Goal: Task Accomplishment & Management: Manage account settings

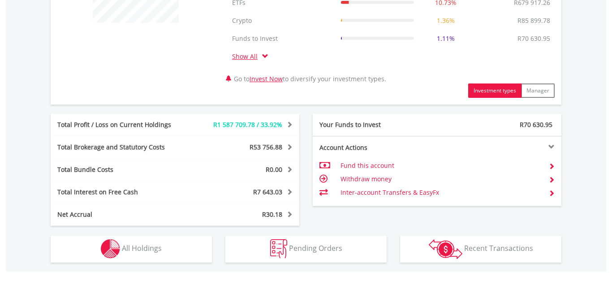
scroll to position [503, 0]
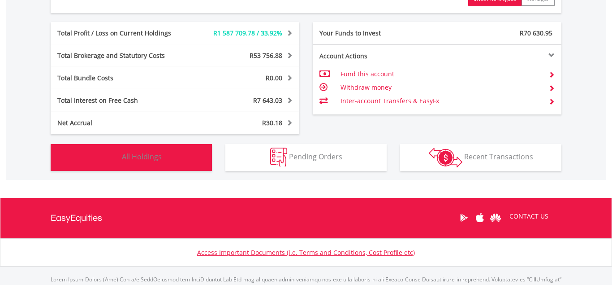
click at [165, 161] on button "Holdings All Holdings" at bounding box center [131, 157] width 161 height 27
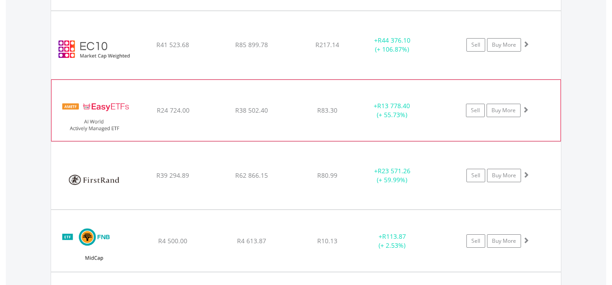
scroll to position [2884, 0]
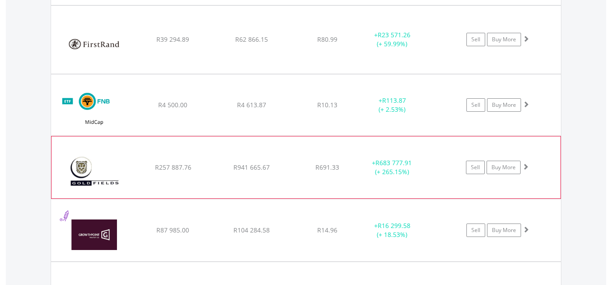
click at [527, 167] on span at bounding box center [526, 166] width 6 height 6
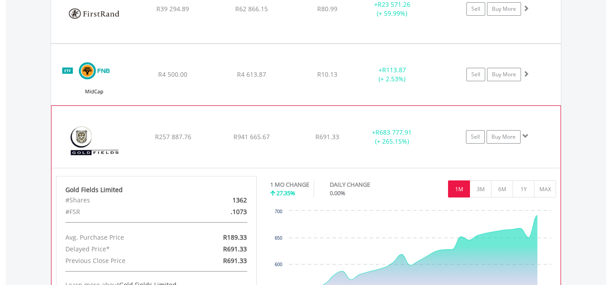
scroll to position [2930, 0]
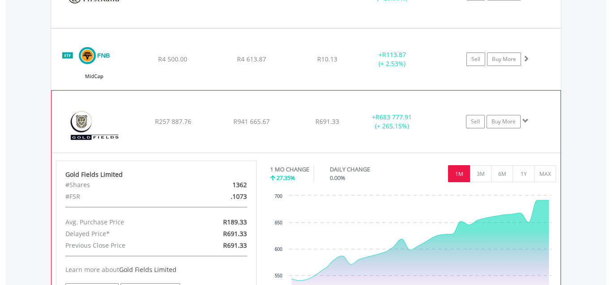
click at [525, 117] on span at bounding box center [526, 120] width 6 height 6
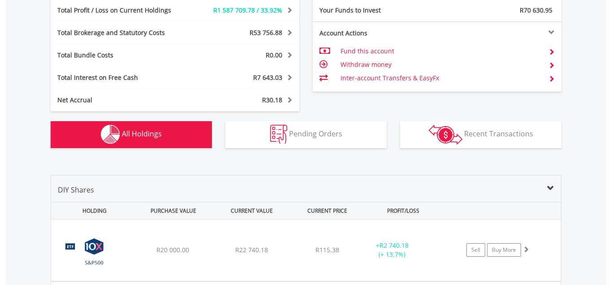
scroll to position [0, 0]
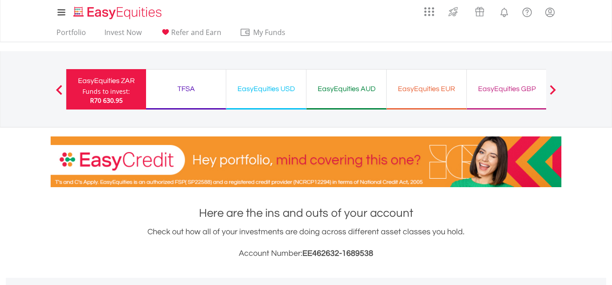
click at [516, 90] on div "EasyEquities GBP" at bounding box center [506, 88] width 69 height 13
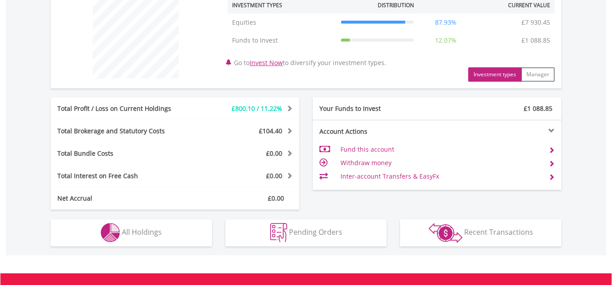
scroll to position [457, 0]
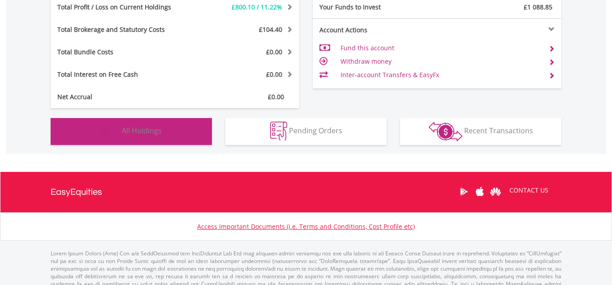
click at [170, 132] on button "Holdings All Holdings" at bounding box center [131, 131] width 161 height 27
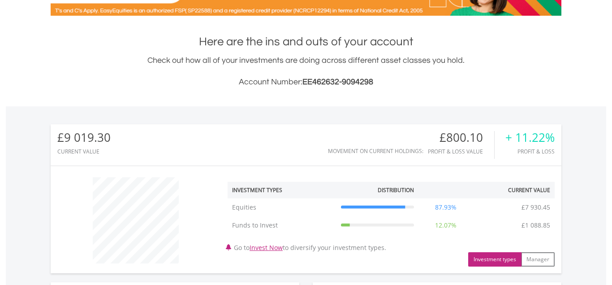
scroll to position [0, 0]
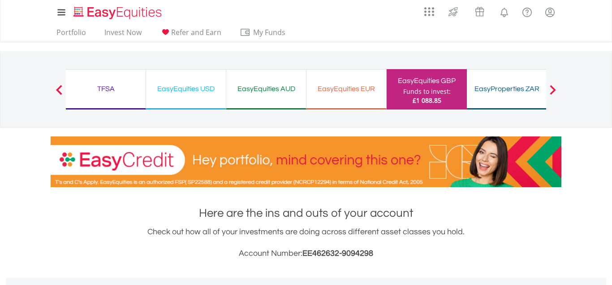
click at [262, 90] on div "EasyEquities AUD" at bounding box center [266, 88] width 69 height 13
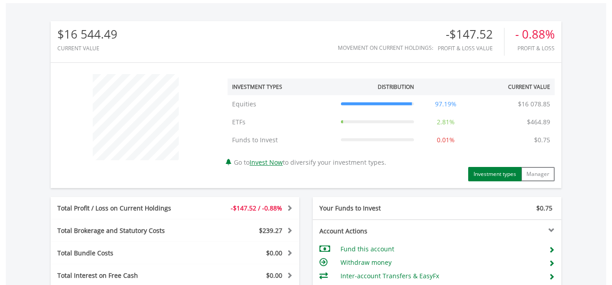
scroll to position [491, 0]
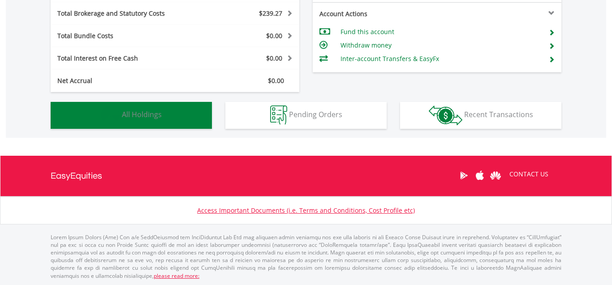
click at [144, 116] on span "All Holdings" at bounding box center [142, 114] width 40 height 10
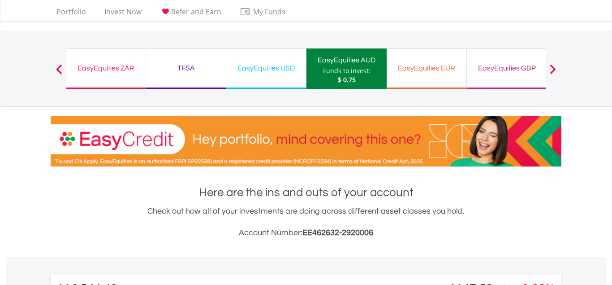
scroll to position [0, 0]
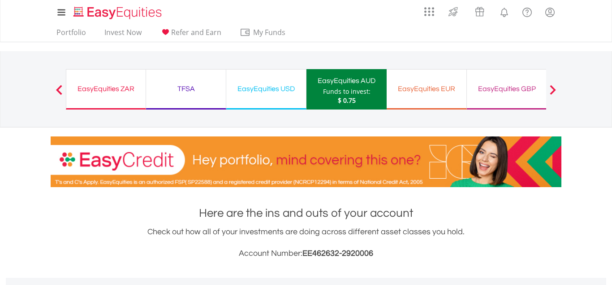
click at [261, 90] on div "EasyEquities USD" at bounding box center [266, 88] width 69 height 13
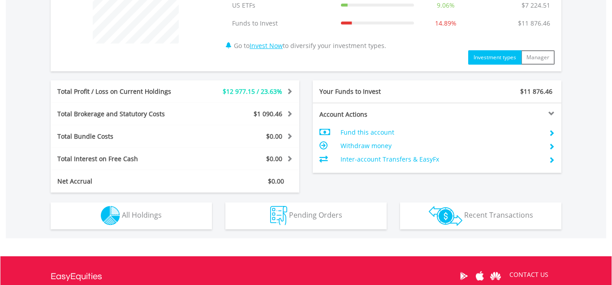
scroll to position [491, 0]
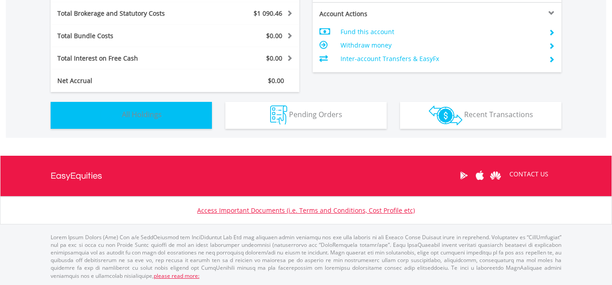
click at [184, 118] on button "Holdings All Holdings" at bounding box center [131, 115] width 161 height 27
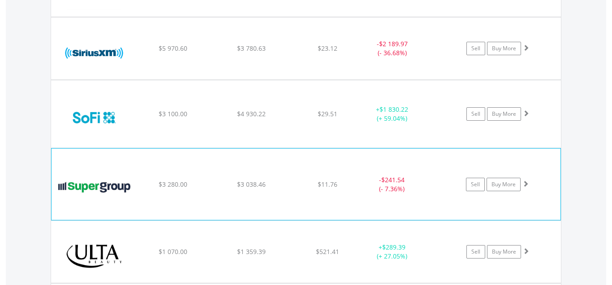
scroll to position [1384, 0]
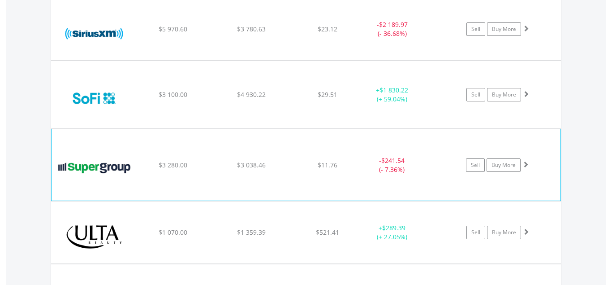
click at [527, 164] on span at bounding box center [526, 164] width 6 height 6
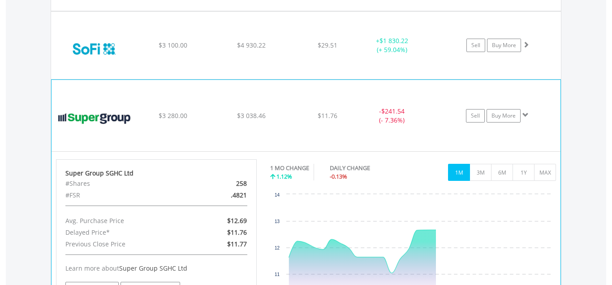
scroll to position [1475, 0]
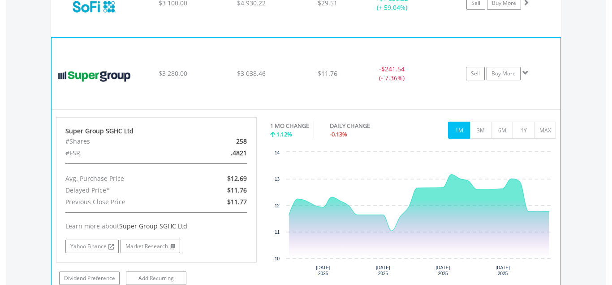
click at [525, 72] on span at bounding box center [526, 72] width 6 height 6
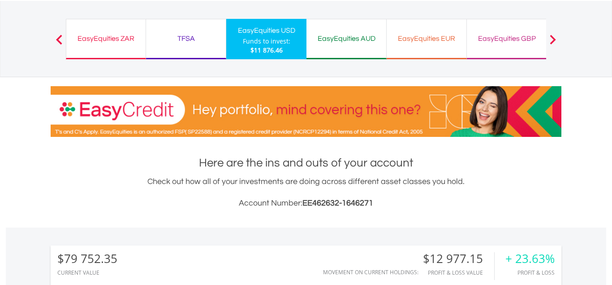
scroll to position [0, 0]
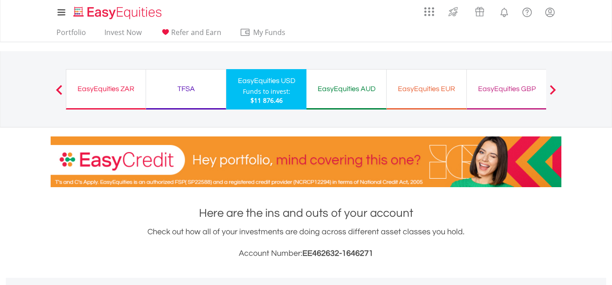
click at [190, 77] on div "TFSA Funds to invest: $11 876.46" at bounding box center [186, 89] width 80 height 40
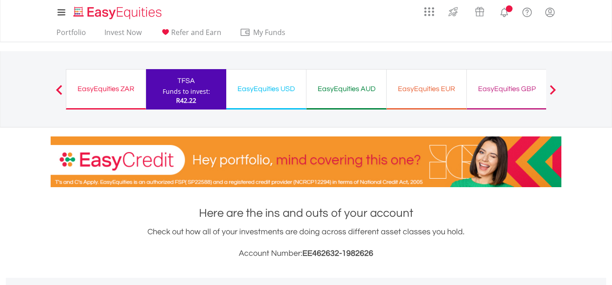
scroll to position [86, 170]
click at [123, 87] on div "EasyEquities ZAR" at bounding box center [106, 88] width 69 height 13
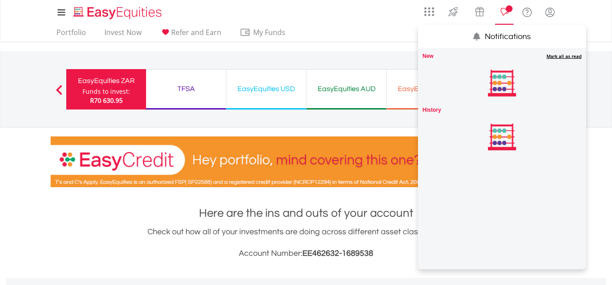
scroll to position [86, 170]
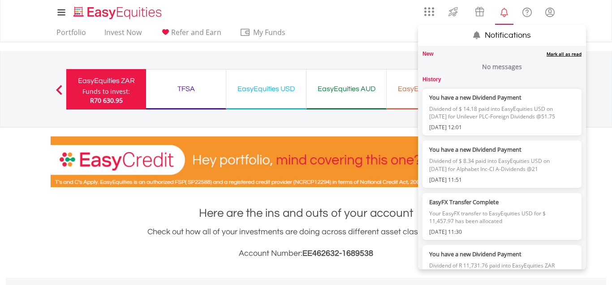
click at [506, 17] on lord-icon "Notifications" at bounding box center [504, 12] width 11 height 11
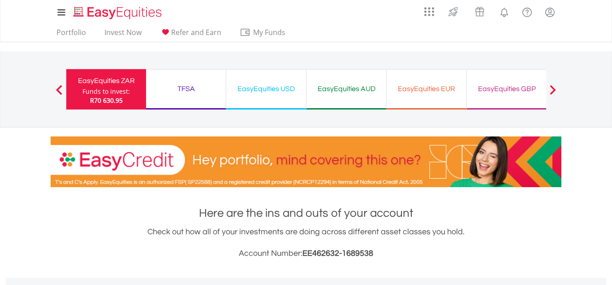
click at [60, 92] on button "Previous" at bounding box center [59, 93] width 18 height 9
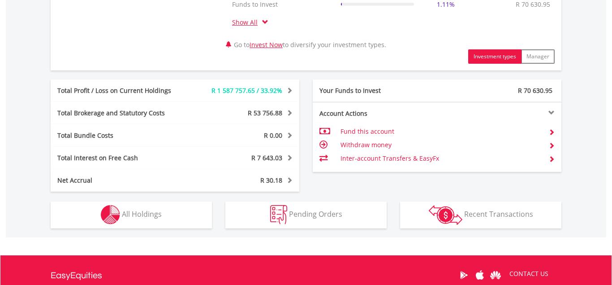
scroll to position [545, 0]
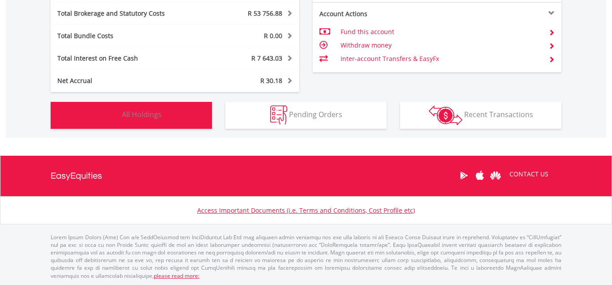
click at [141, 118] on span "All Holdings" at bounding box center [142, 114] width 40 height 10
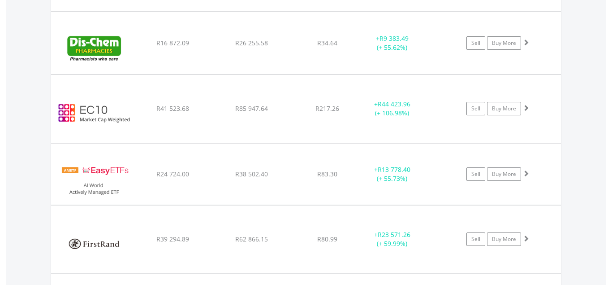
scroll to position [0, 0]
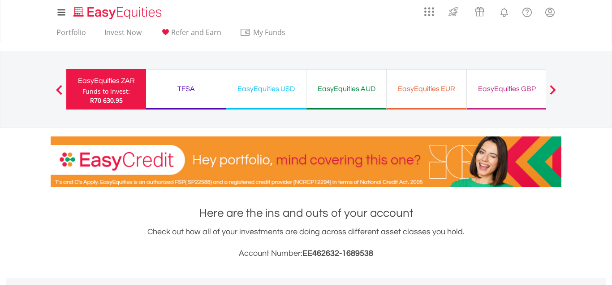
click at [273, 90] on div "EasyEquities USD" at bounding box center [266, 88] width 69 height 13
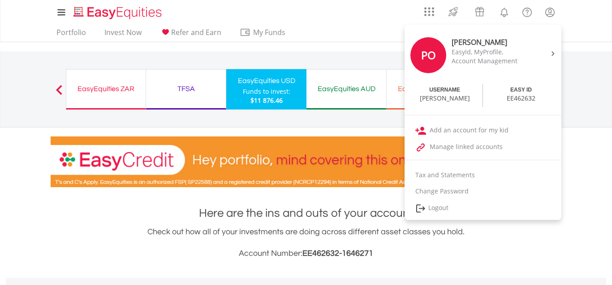
scroll to position [86, 170]
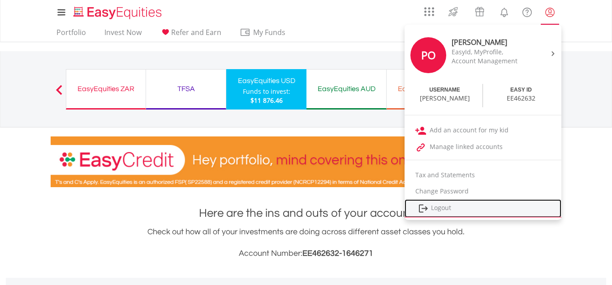
click at [448, 212] on link "Logout" at bounding box center [483, 208] width 157 height 18
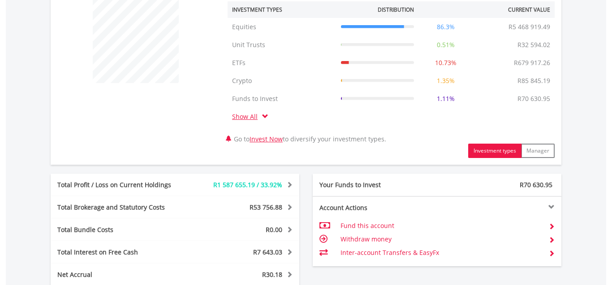
scroll to position [534, 0]
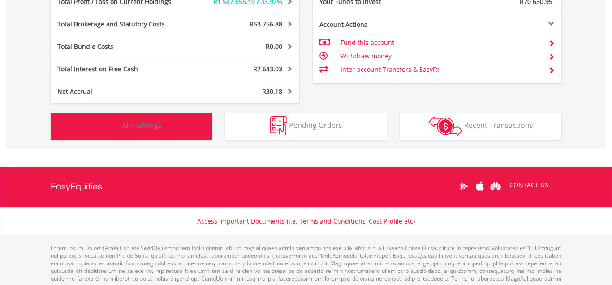
click at [147, 132] on button "Holdings All Holdings" at bounding box center [131, 125] width 161 height 27
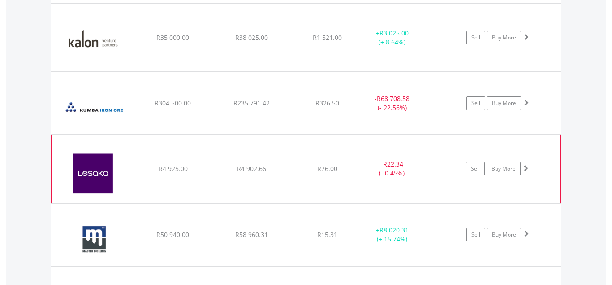
scroll to position [3580, 0]
click at [526, 170] on span at bounding box center [526, 168] width 6 height 6
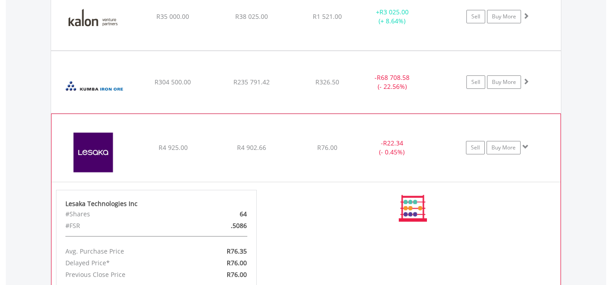
scroll to position [3672, 0]
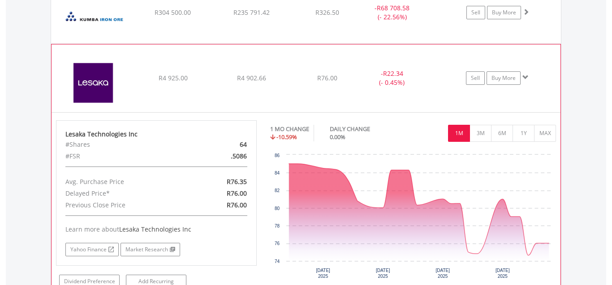
click at [525, 76] on span at bounding box center [526, 77] width 6 height 6
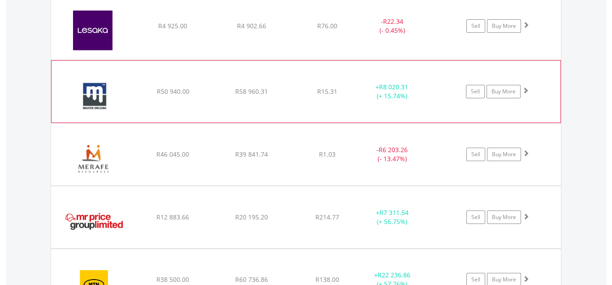
scroll to position [3763, 0]
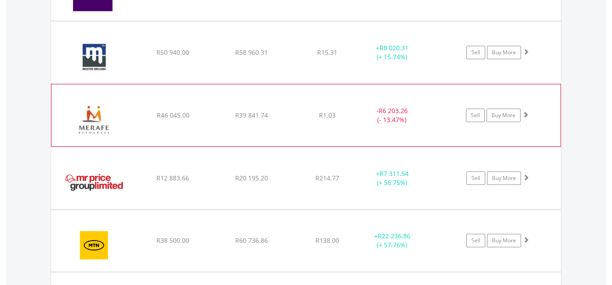
click at [527, 116] on span at bounding box center [526, 114] width 6 height 6
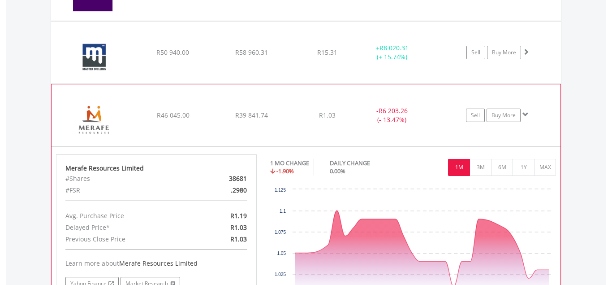
click at [525, 113] on span at bounding box center [526, 114] width 6 height 6
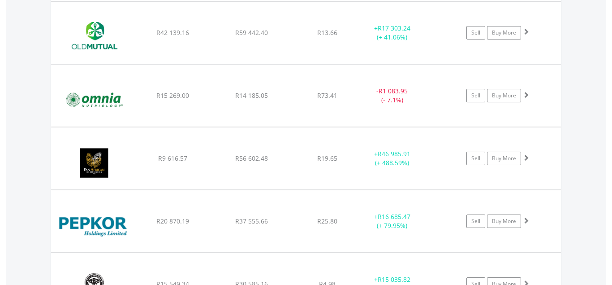
scroll to position [4266, 0]
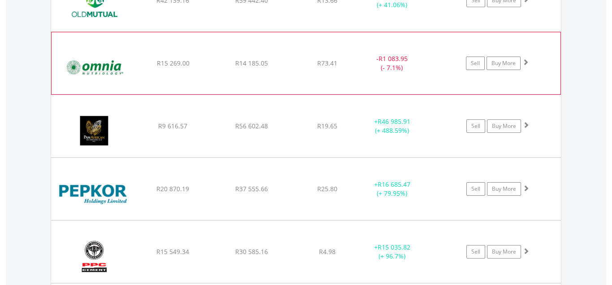
click at [523, 59] on span at bounding box center [526, 62] width 6 height 6
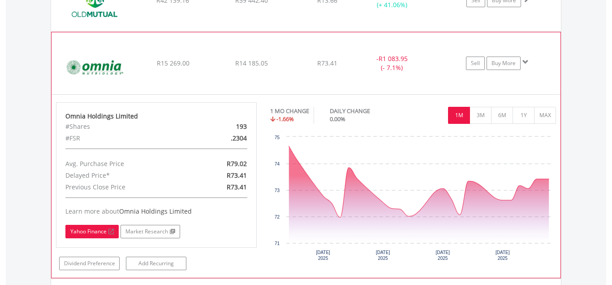
click at [99, 233] on link "Yahoo Finance" at bounding box center [91, 231] width 53 height 13
click at [525, 60] on span at bounding box center [526, 62] width 6 height 6
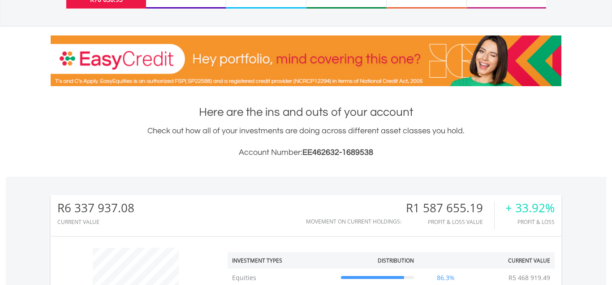
scroll to position [0, 0]
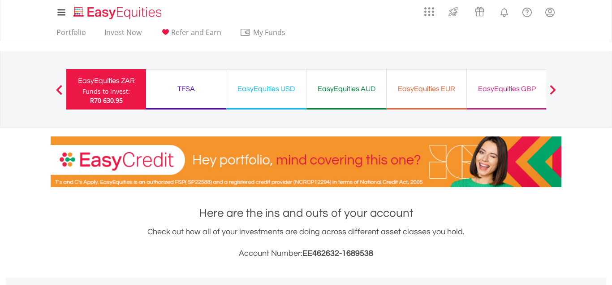
click at [212, 97] on div "TFSA Funds to invest: R70 630.95" at bounding box center [186, 89] width 80 height 40
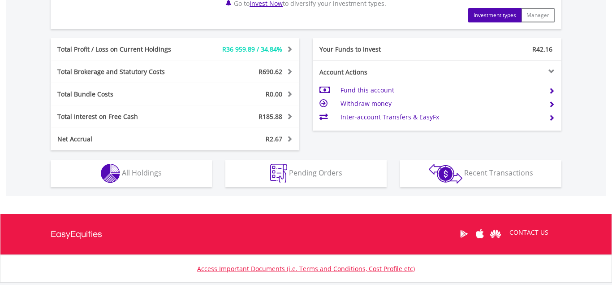
scroll to position [457, 0]
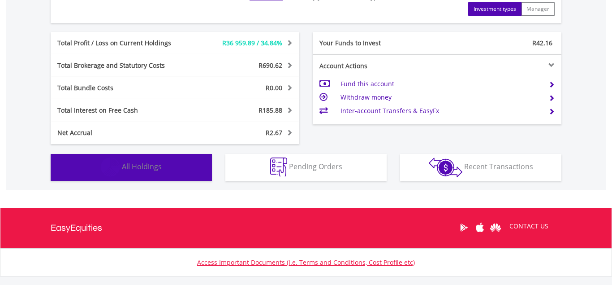
click at [183, 168] on button "Holdings All Holdings" at bounding box center [131, 167] width 161 height 27
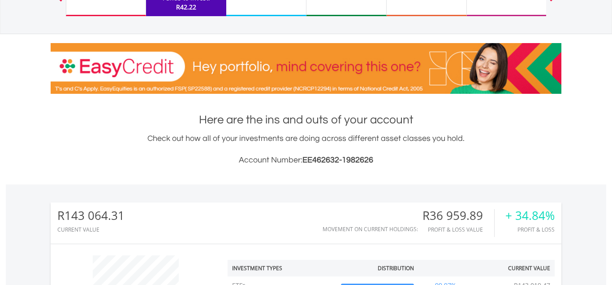
scroll to position [0, 0]
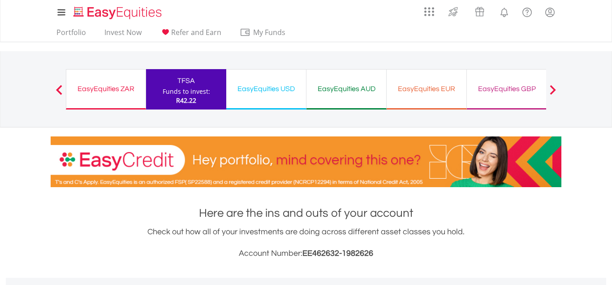
click at [278, 92] on div "EasyEquities USD" at bounding box center [266, 88] width 69 height 13
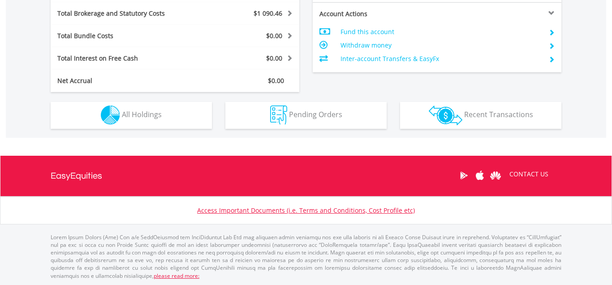
scroll to position [86, 170]
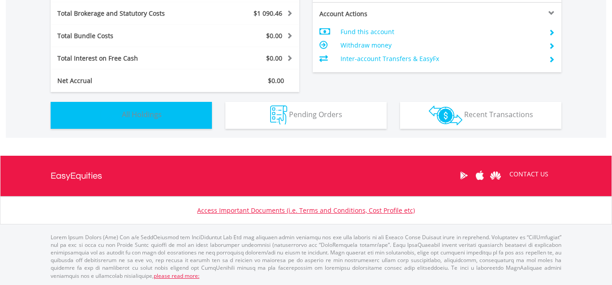
click at [174, 114] on button "Holdings All Holdings" at bounding box center [131, 115] width 161 height 27
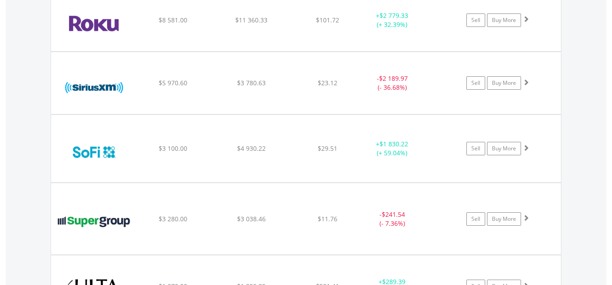
scroll to position [1378, 0]
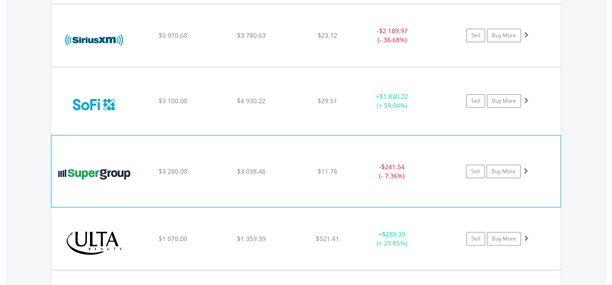
click at [526, 170] on span at bounding box center [526, 170] width 6 height 6
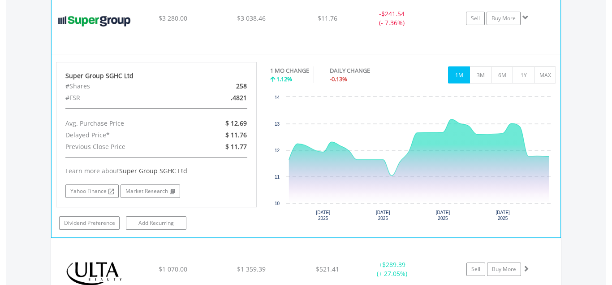
scroll to position [1423, 0]
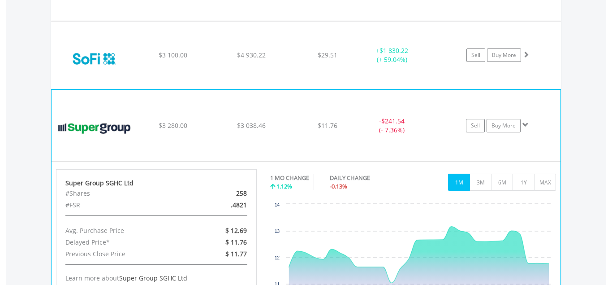
click at [523, 122] on span at bounding box center [526, 124] width 6 height 6
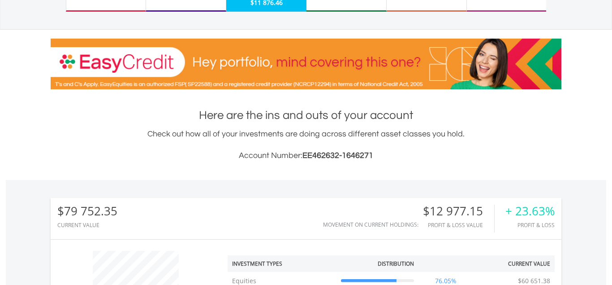
scroll to position [0, 0]
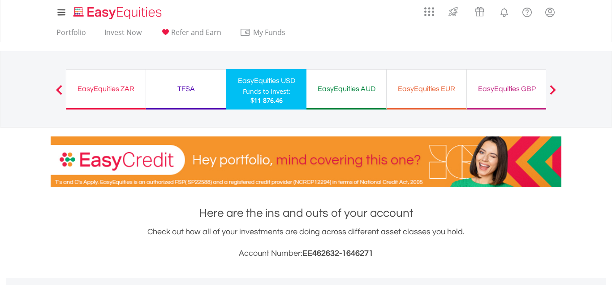
click at [375, 89] on div "EasyEquities AUD" at bounding box center [346, 88] width 69 height 13
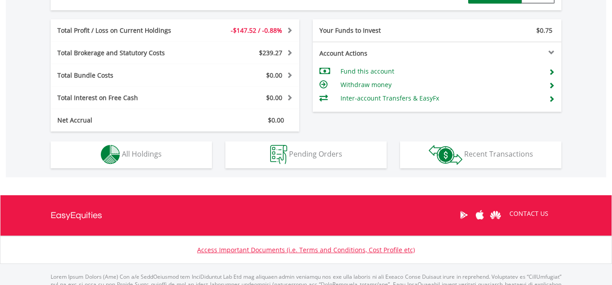
scroll to position [445, 0]
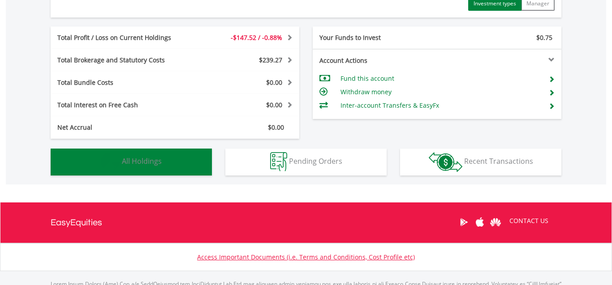
click at [155, 162] on span "All Holdings" at bounding box center [142, 161] width 40 height 10
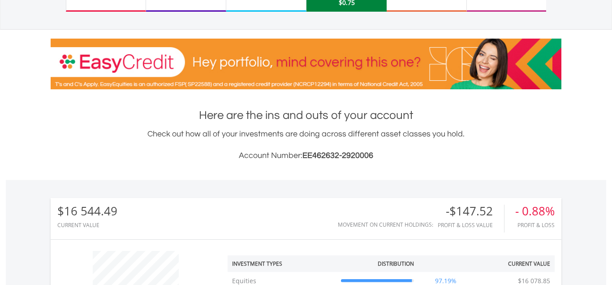
scroll to position [0, 0]
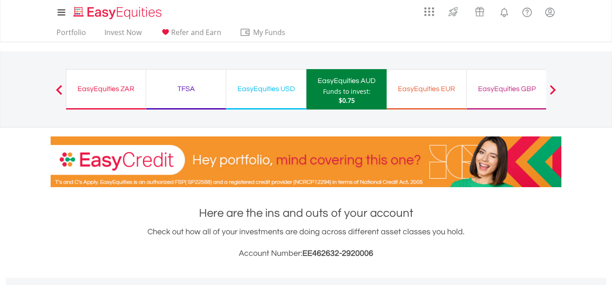
click at [525, 89] on div "EasyEquities GBP" at bounding box center [506, 88] width 69 height 13
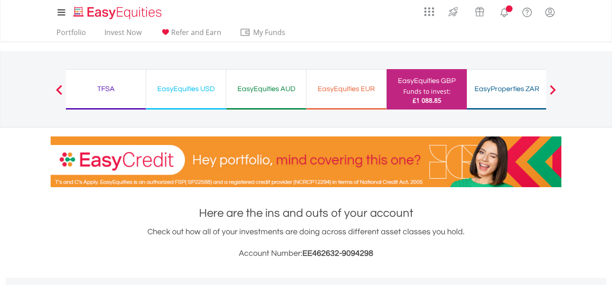
scroll to position [86, 170]
click at [553, 93] on span at bounding box center [553, 90] width 6 height 10
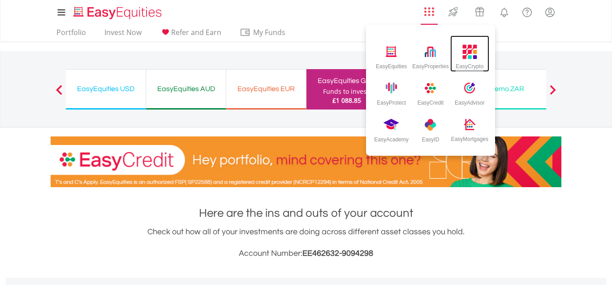
click at [471, 51] on img at bounding box center [470, 51] width 15 height 15
